Goal: Task Accomplishment & Management: Use online tool/utility

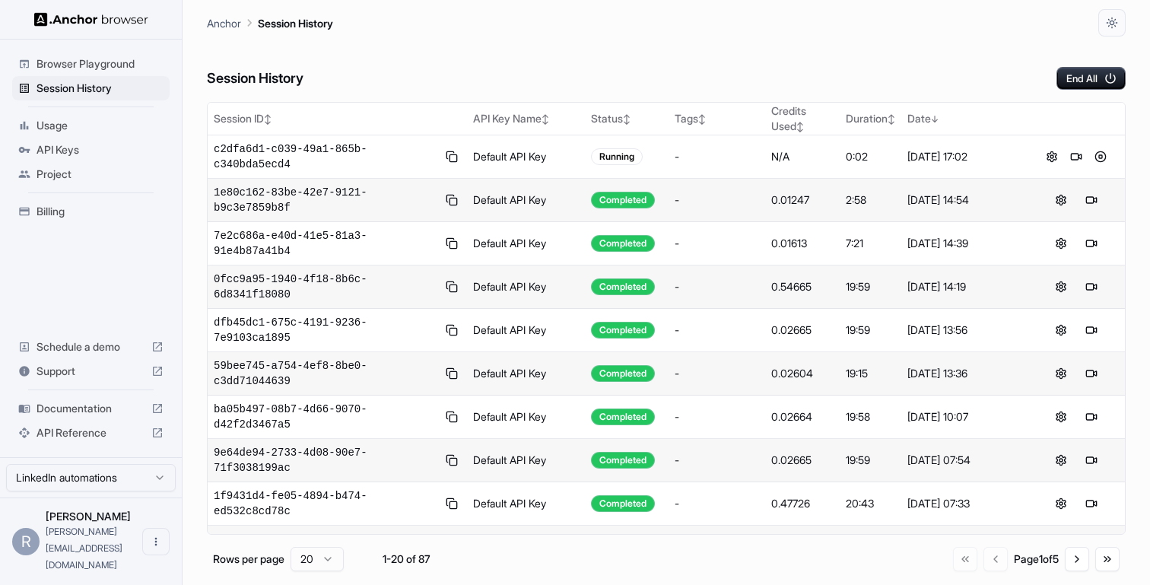
click at [714, 44] on div "Session History End All" at bounding box center [666, 63] width 919 height 53
click at [1074, 155] on button at bounding box center [1077, 157] width 18 height 18
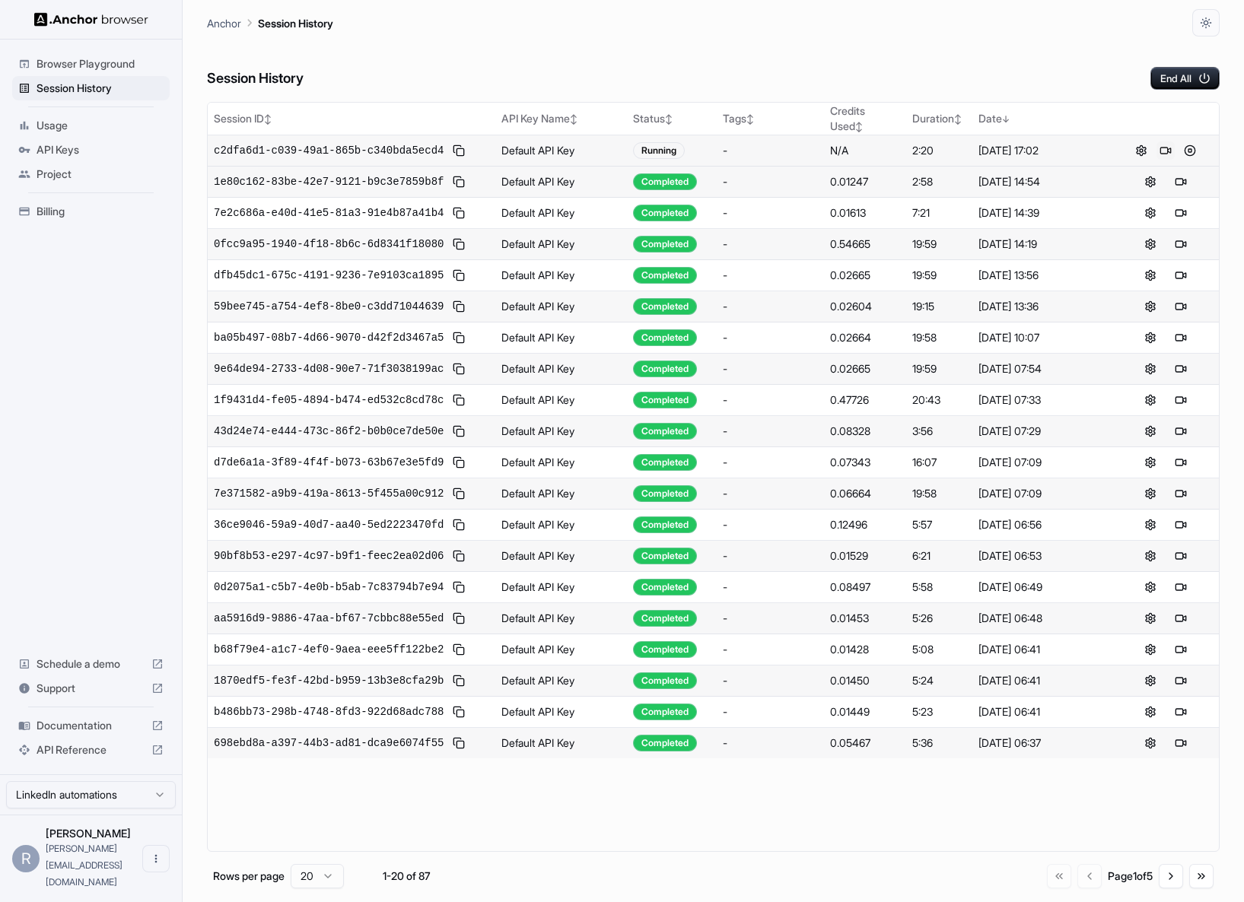
click at [1150, 149] on button at bounding box center [1166, 151] width 18 height 18
click at [463, 155] on button at bounding box center [459, 151] width 18 height 18
click at [444, 71] on div "Session History End All" at bounding box center [713, 63] width 1013 height 53
click at [1136, 152] on button at bounding box center [1141, 151] width 18 height 18
click at [1170, 76] on button "End All" at bounding box center [1184, 78] width 69 height 23
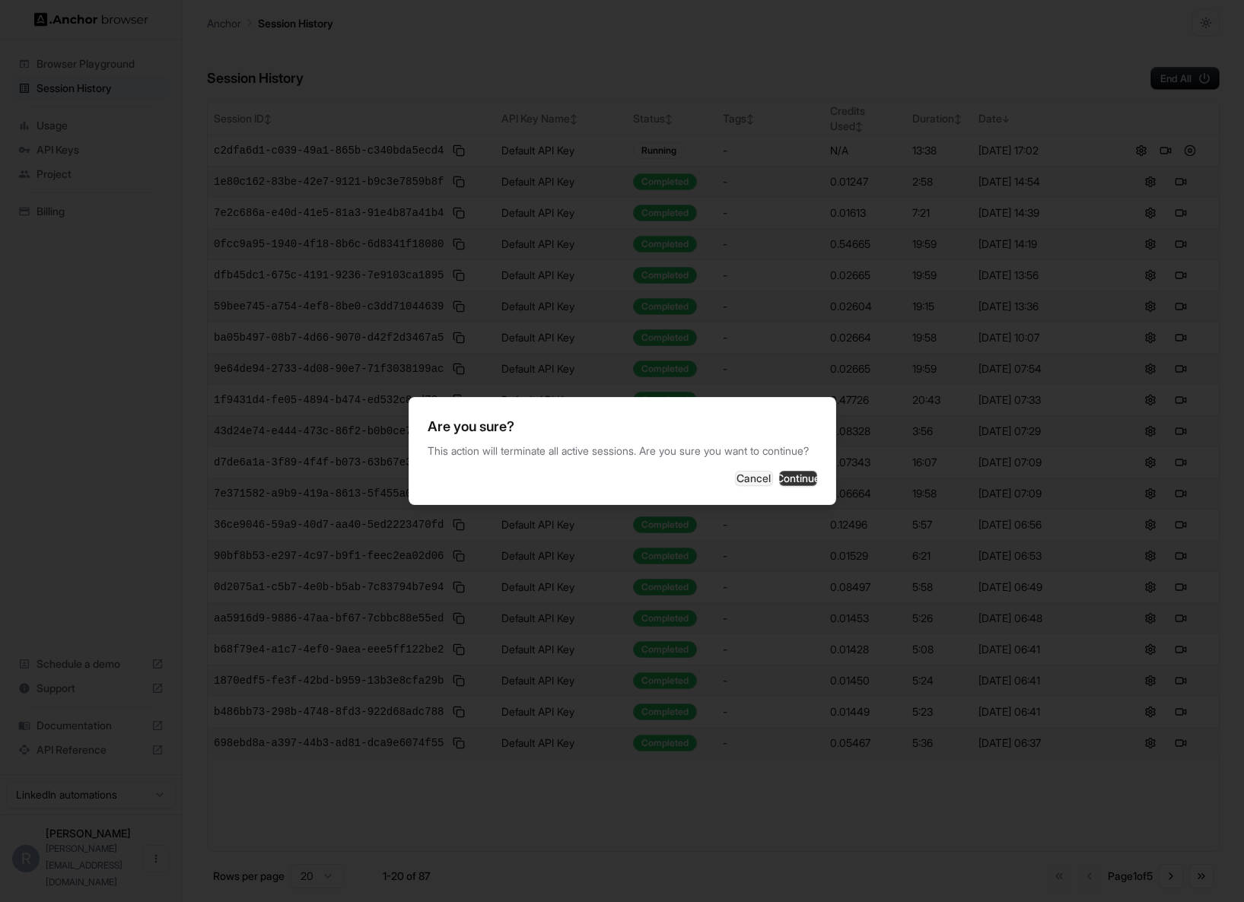
click at [784, 481] on button "Continue" at bounding box center [798, 478] width 38 height 15
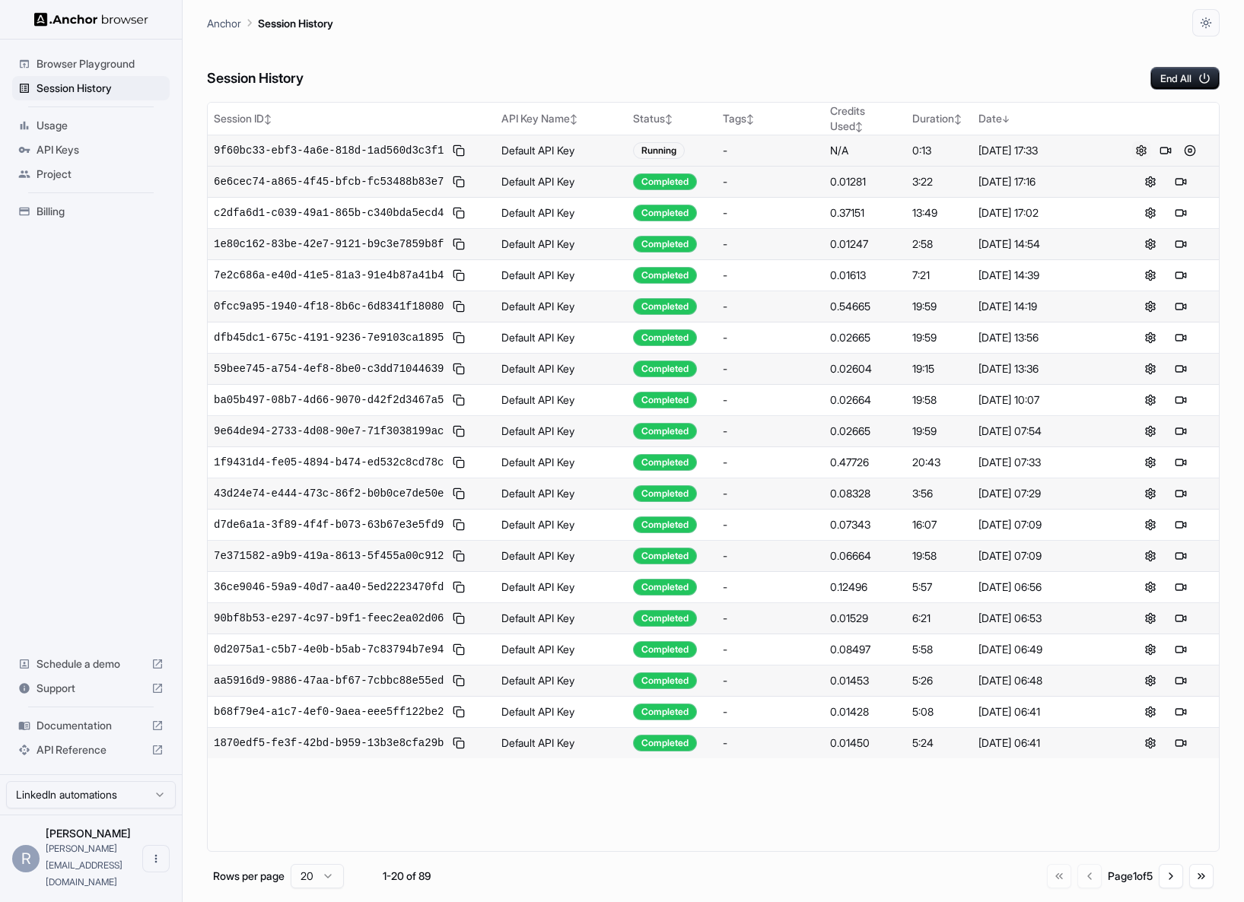
click at [1142, 150] on button at bounding box center [1141, 151] width 18 height 18
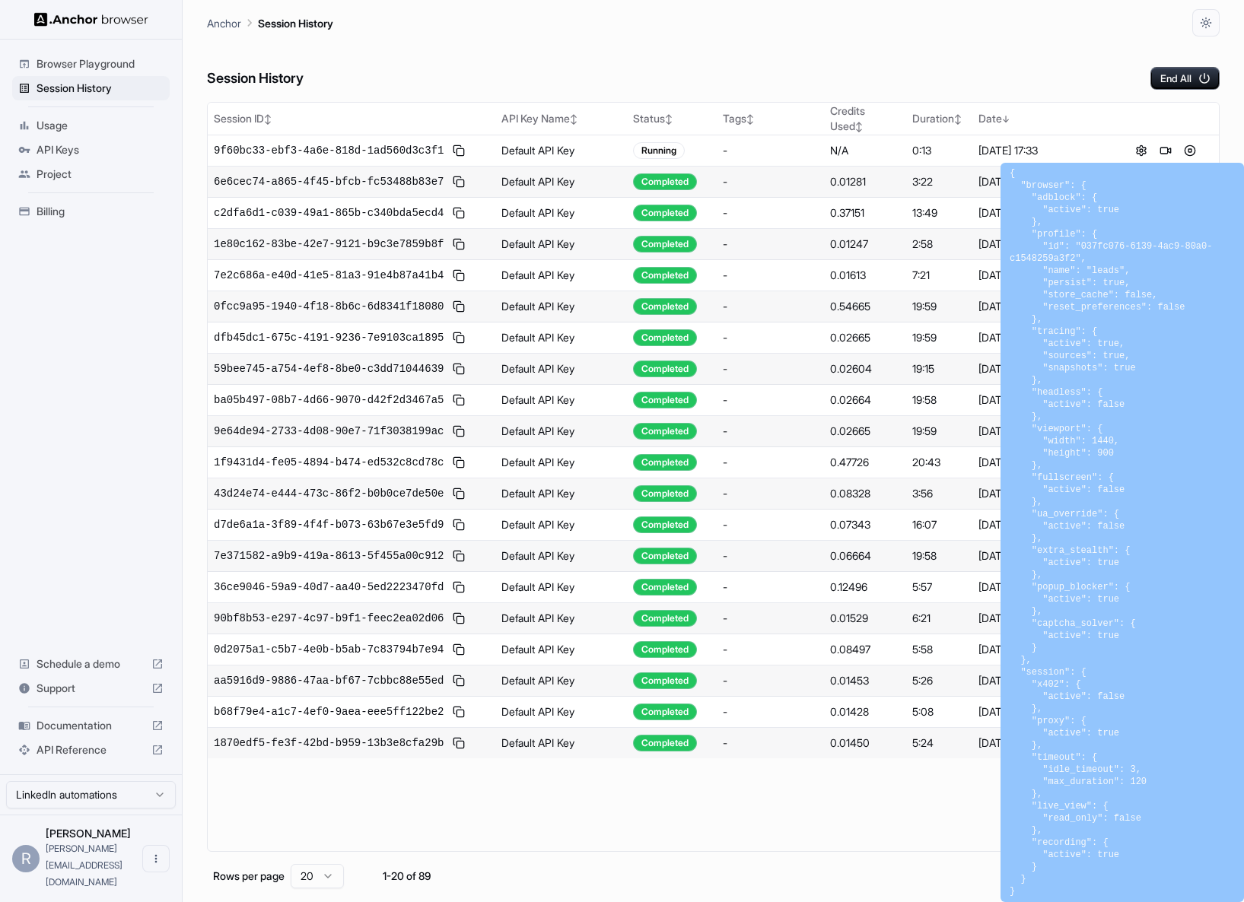
click at [1056, 80] on div "Session History End All" at bounding box center [713, 63] width 1013 height 53
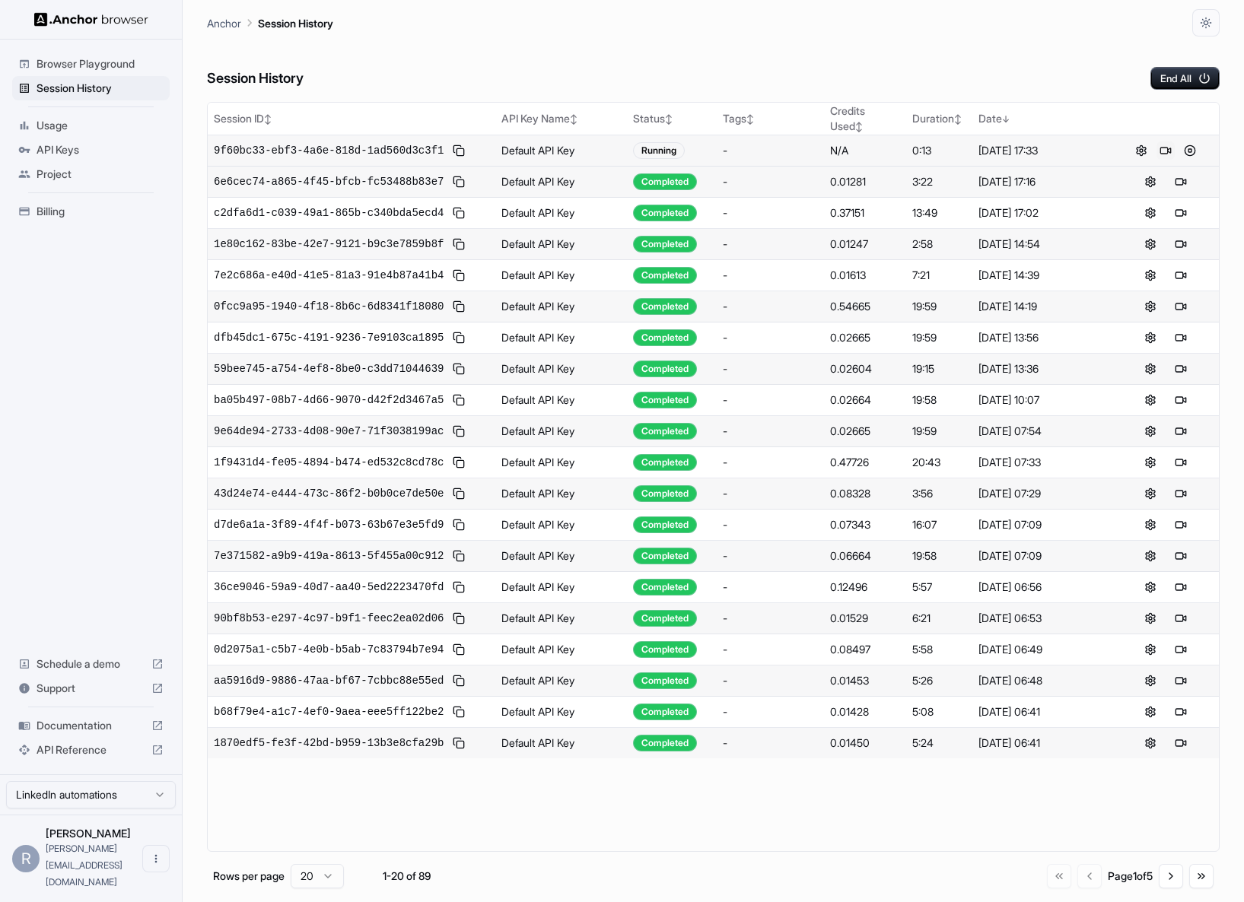
click at [1169, 159] on button at bounding box center [1166, 151] width 18 height 18
click at [1179, 83] on button "End All" at bounding box center [1184, 78] width 69 height 23
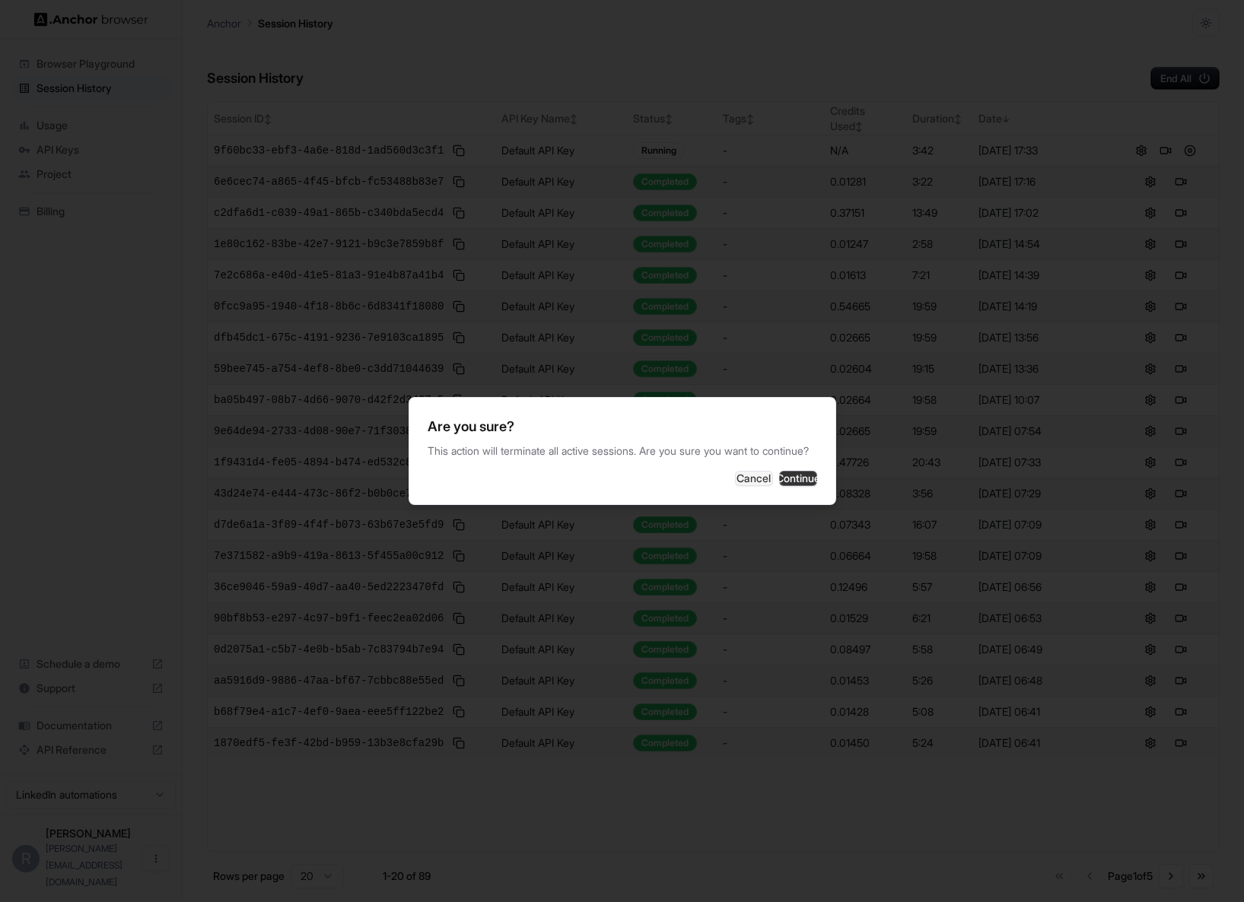
click at [782, 486] on button "Continue" at bounding box center [798, 478] width 38 height 15
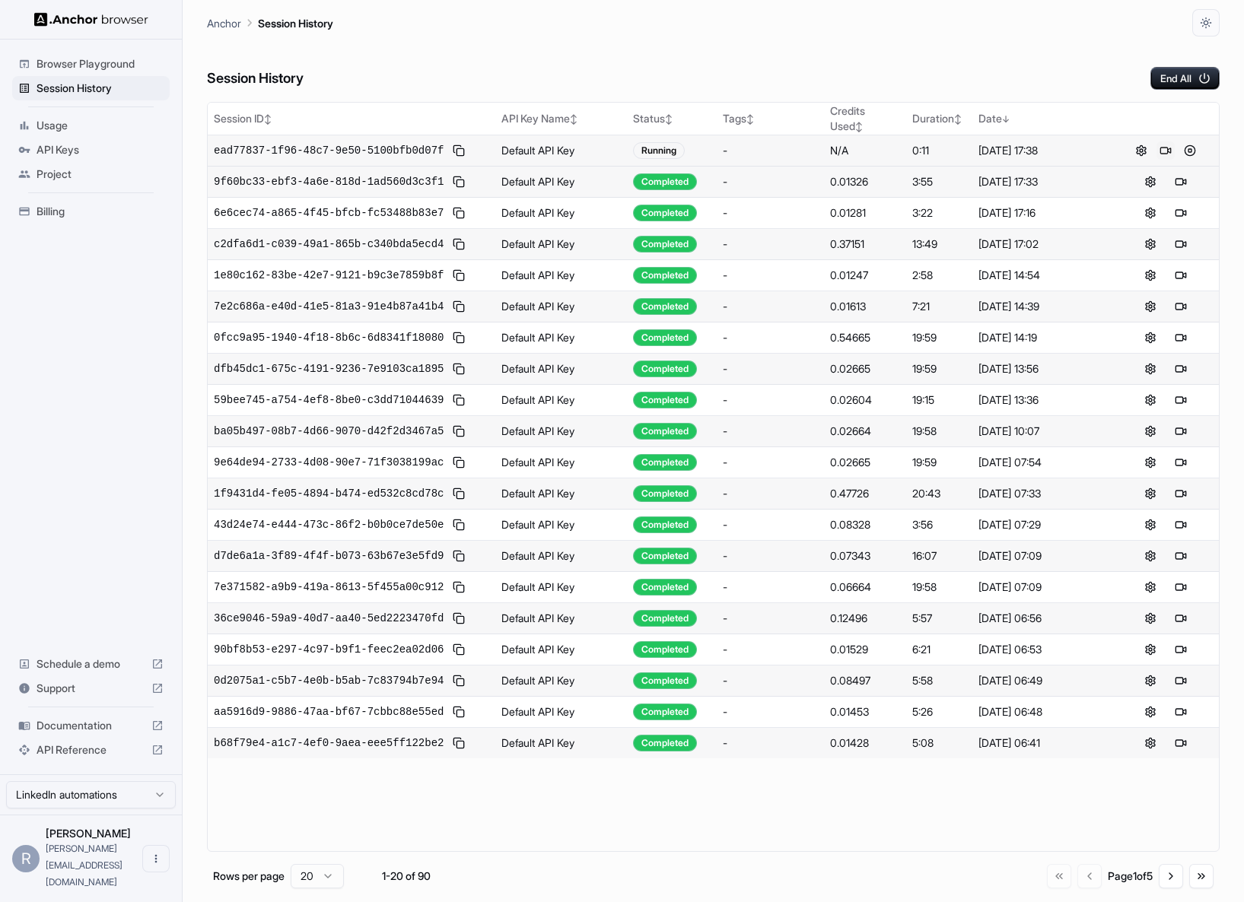
click at [1167, 152] on button at bounding box center [1166, 151] width 18 height 18
click at [1162, 149] on button at bounding box center [1166, 151] width 18 height 18
click at [1166, 150] on button at bounding box center [1166, 151] width 18 height 18
click at [1162, 145] on button at bounding box center [1166, 151] width 18 height 18
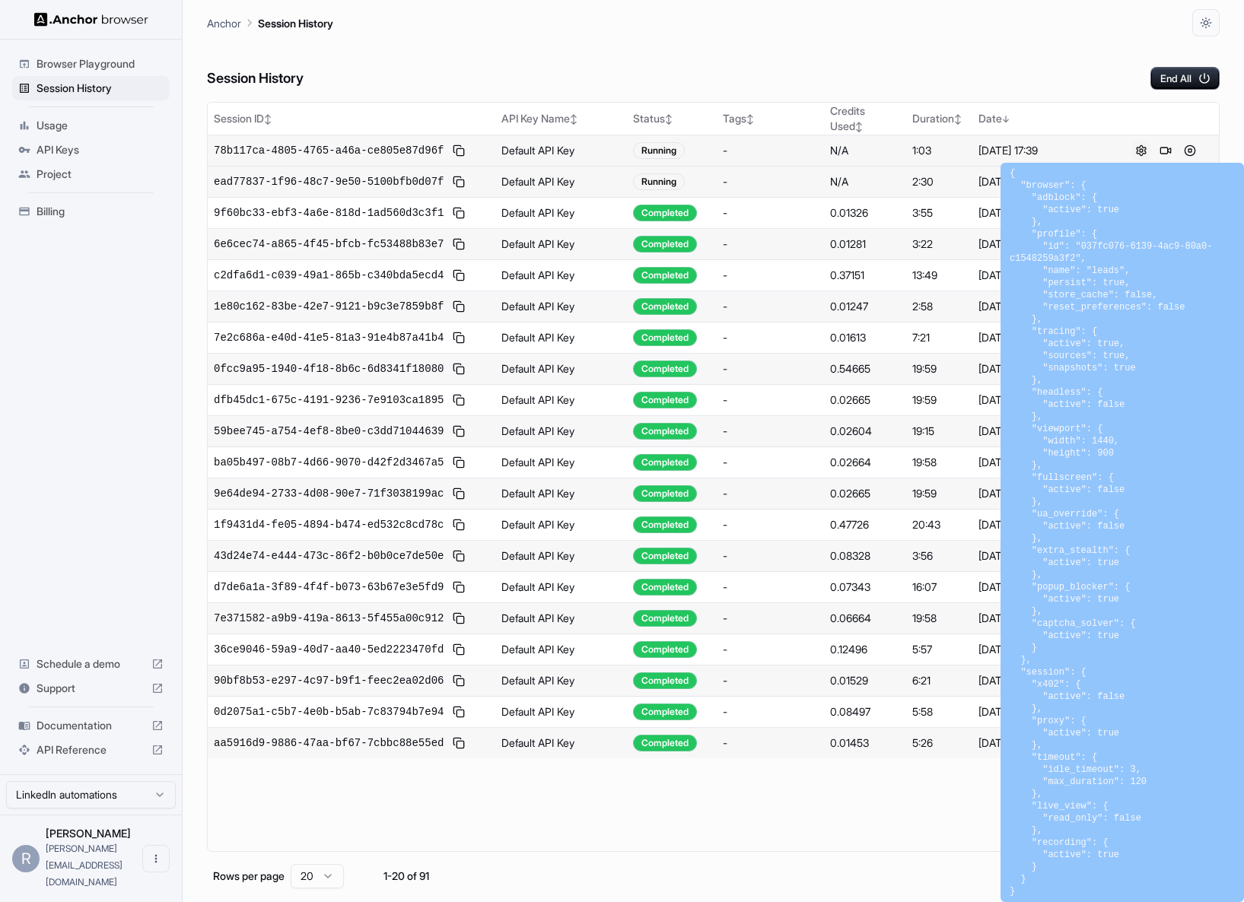
click at [1139, 150] on button at bounding box center [1141, 151] width 18 height 18
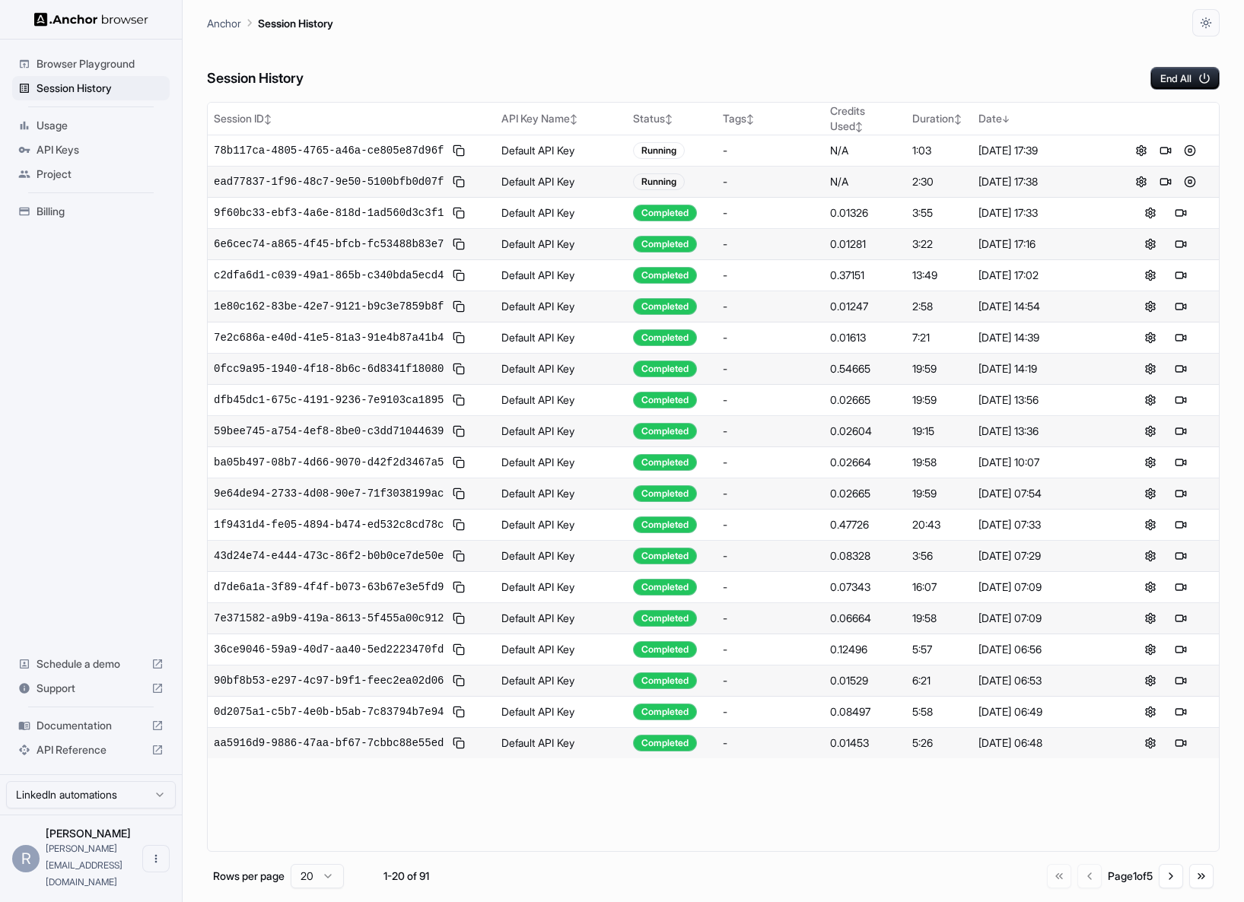
click at [1106, 89] on div "Session History End All" at bounding box center [713, 63] width 1013 height 53
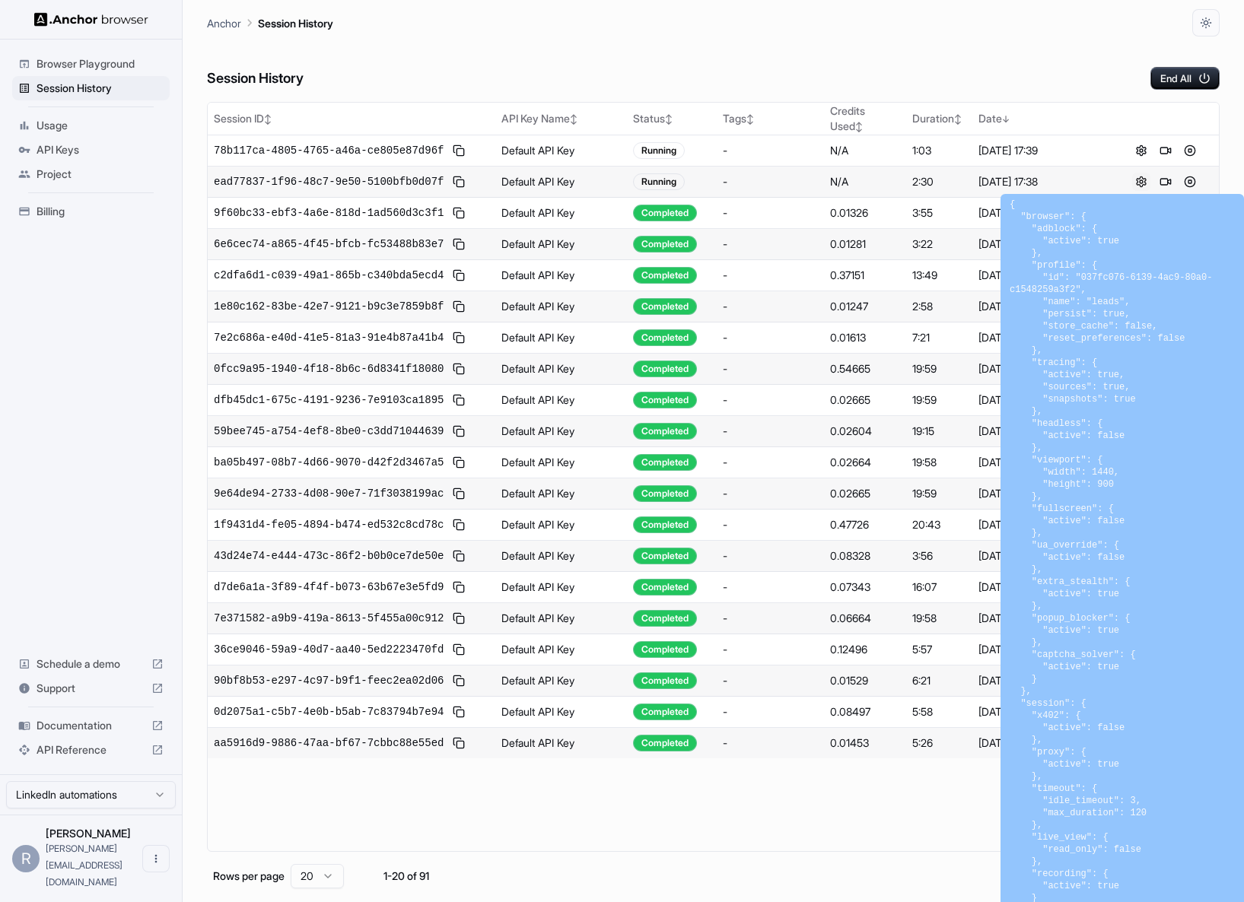
click at [1141, 180] on button at bounding box center [1141, 182] width 18 height 18
click at [388, 154] on span "78b117ca-4805-4765-a46a-ce805e87d96f" at bounding box center [329, 150] width 230 height 15
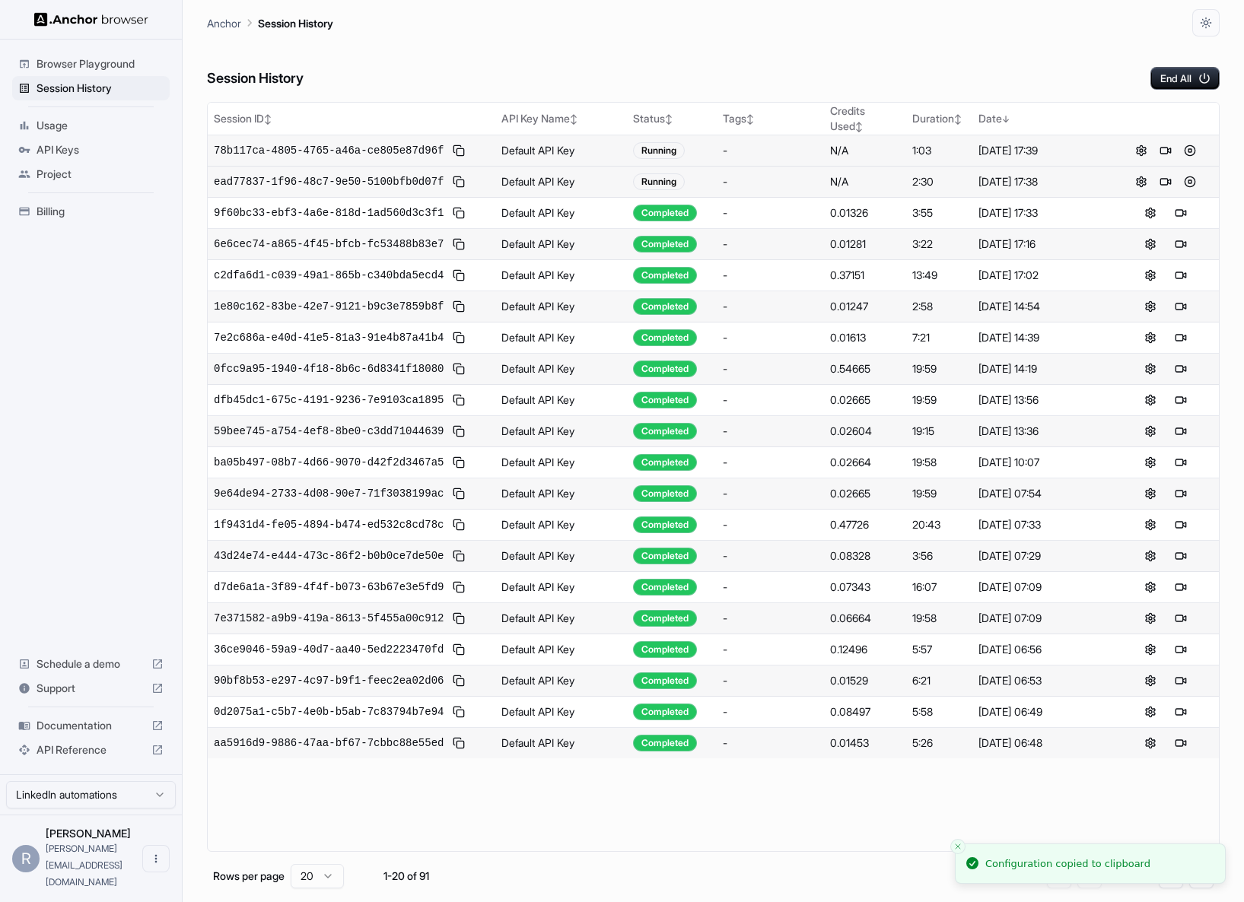
click at [221, 148] on span "78b117ca-4805-4765-a46a-ce805e87d96f" at bounding box center [329, 150] width 230 height 15
click at [226, 178] on span "ead77837-1f96-48c7-9e50-5100bfb0d07f" at bounding box center [329, 181] width 230 height 15
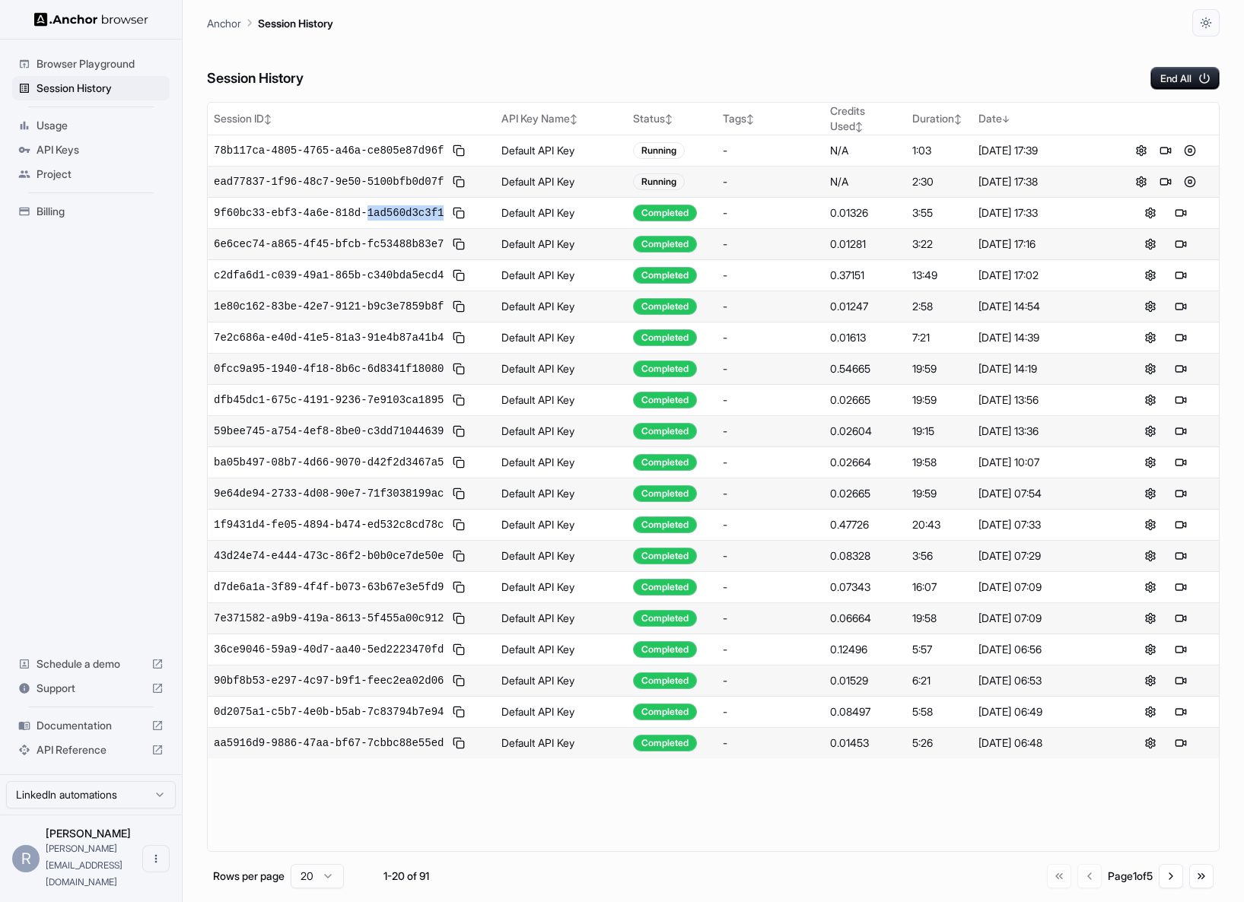
click at [646, 47] on div "Session History End All" at bounding box center [713, 63] width 1013 height 53
click at [394, 218] on span "9f60bc33-ebf3-4a6e-818d-1ad560d3c3f1" at bounding box center [329, 212] width 230 height 15
click at [916, 181] on div "2:59" at bounding box center [939, 181] width 54 height 15
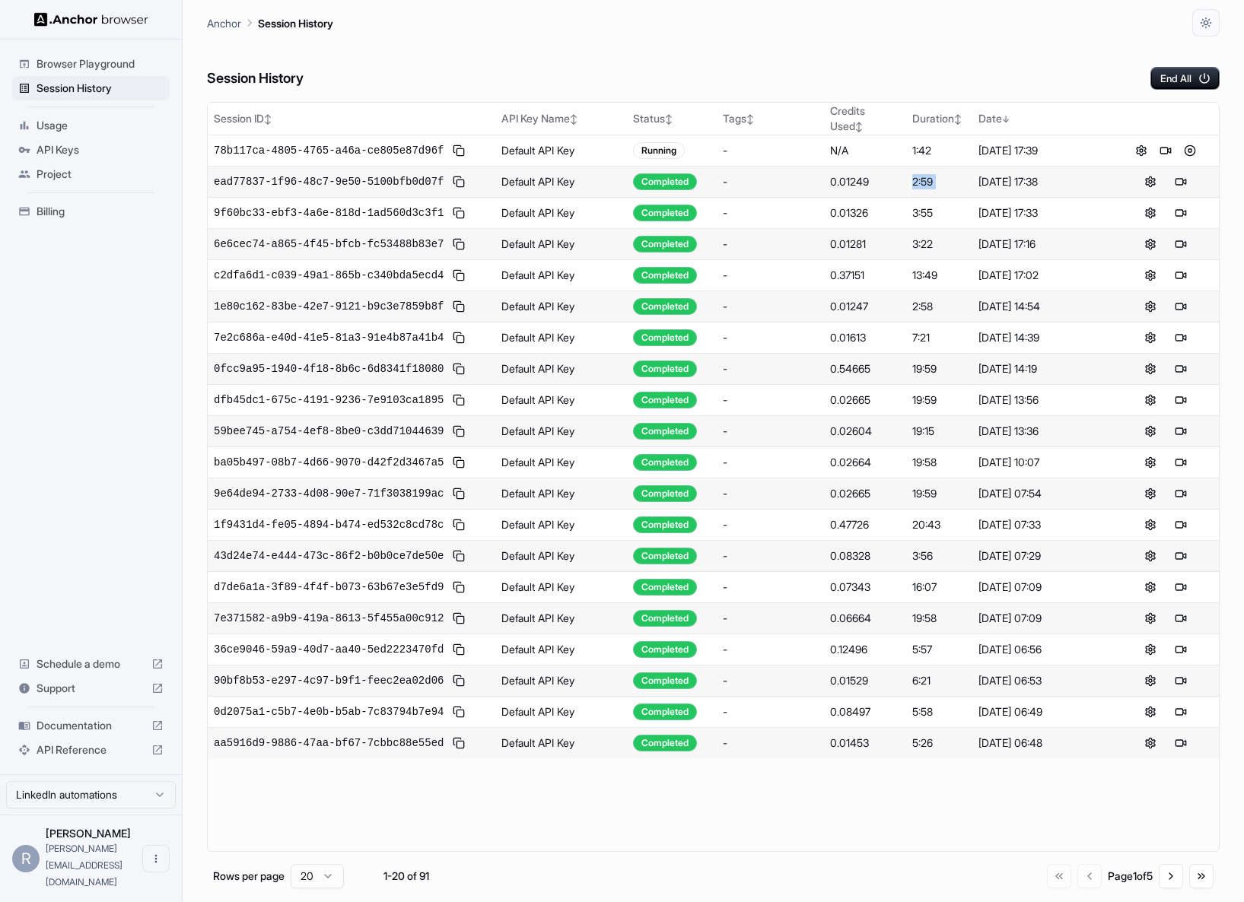
click at [940, 181] on div "2:59" at bounding box center [939, 181] width 54 height 15
click at [1166, 149] on button at bounding box center [1166, 151] width 18 height 18
click at [104, 22] on img at bounding box center [91, 19] width 114 height 14
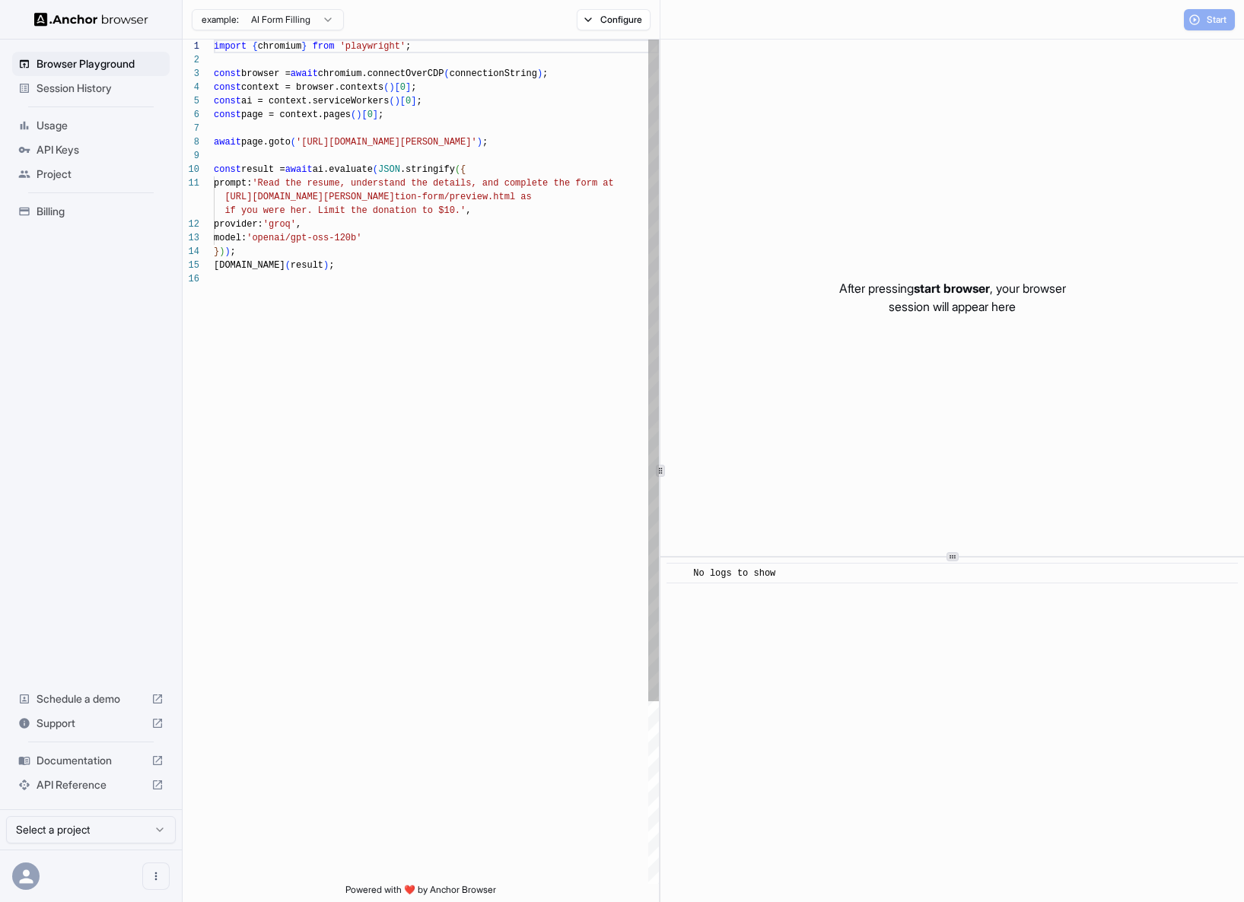
scroll to position [137, 0]
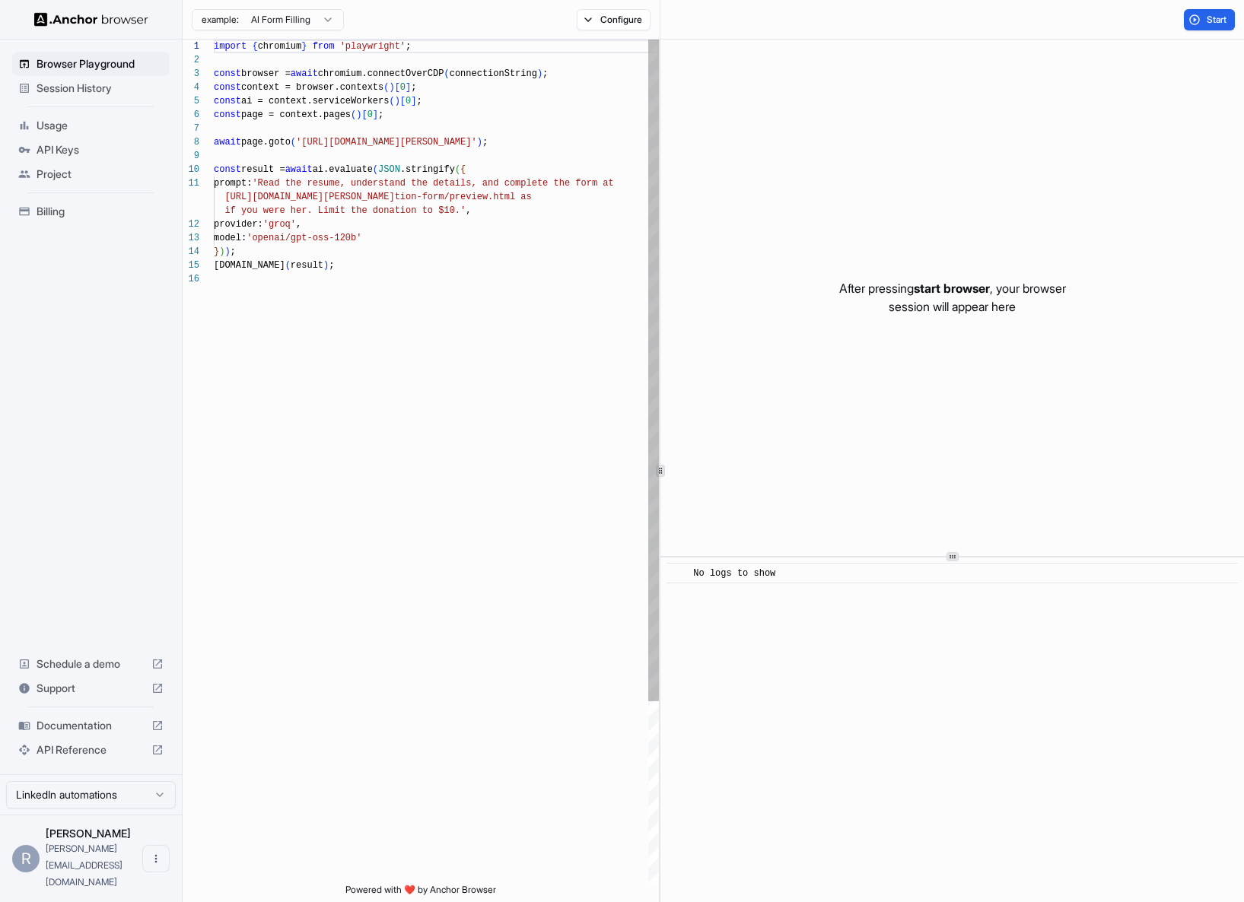
click at [448, 151] on div "import { chromium } from 'playwright' ; const browser = await chromium.connectO…" at bounding box center [436, 578] width 445 height 1077
click at [551, 319] on div "import { chromium } from 'playwright' ; const browser = await chromium.connectO…" at bounding box center [436, 578] width 445 height 1077
type textarea "**********"
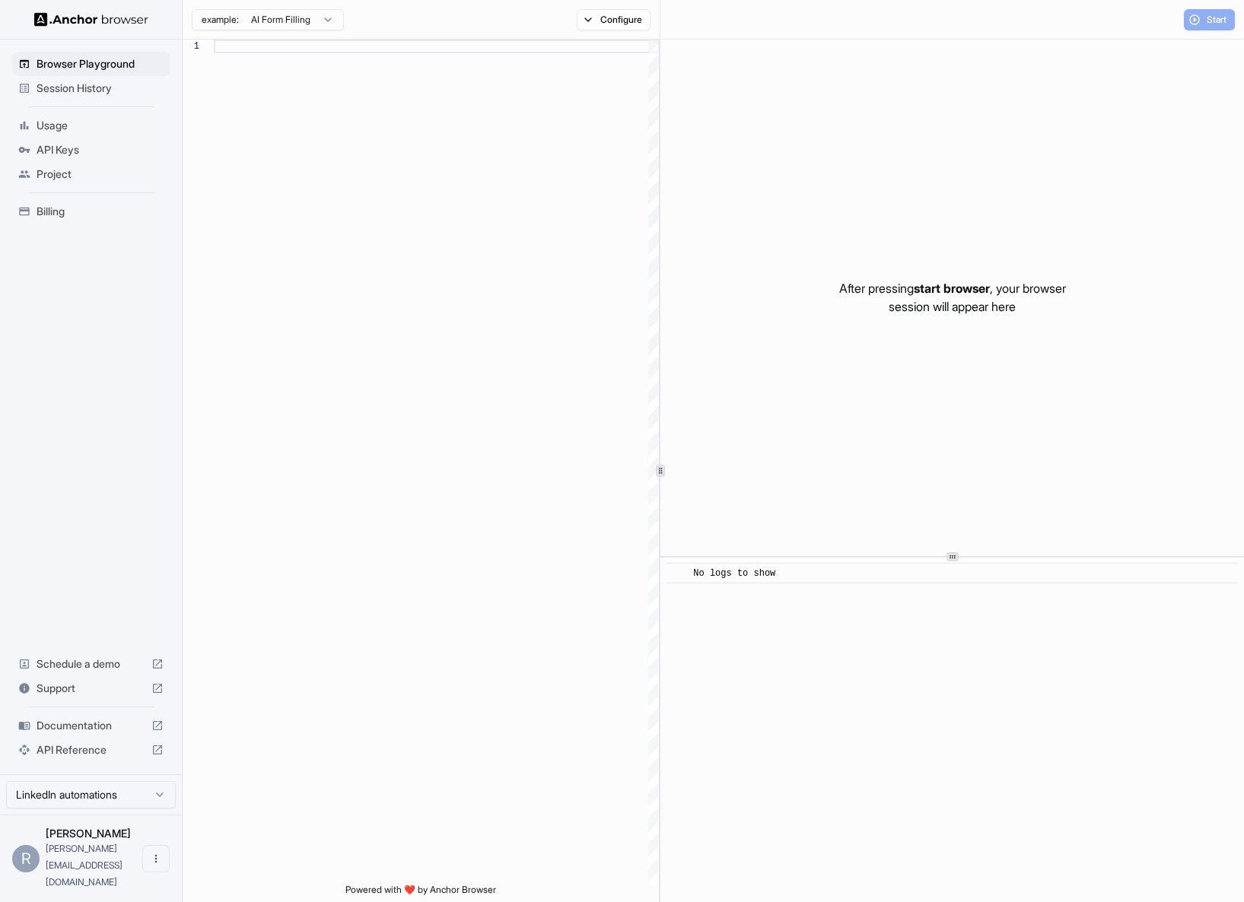
scroll to position [137, 0]
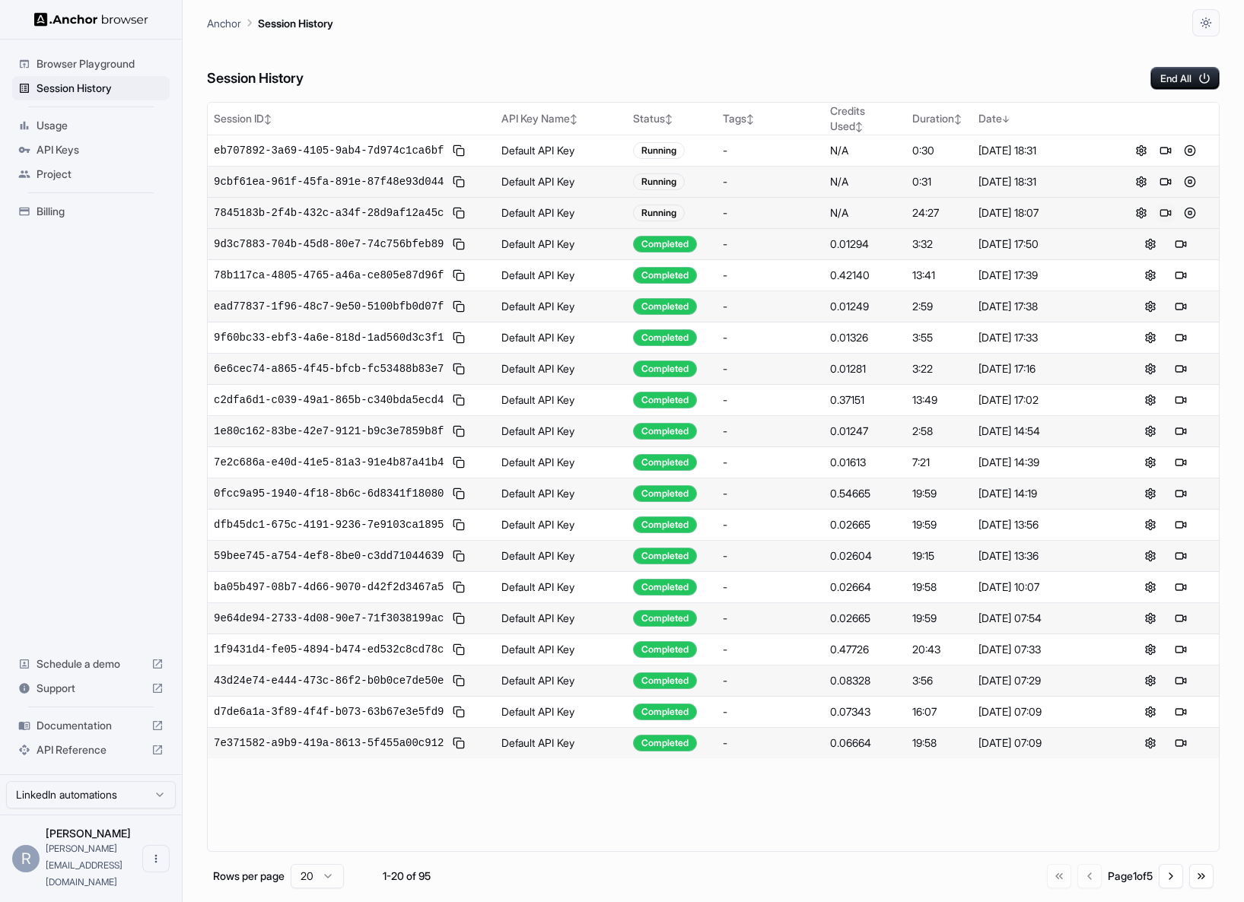
click at [1170, 210] on button at bounding box center [1166, 213] width 18 height 18
